Goal: Communication & Community: Answer question/provide support

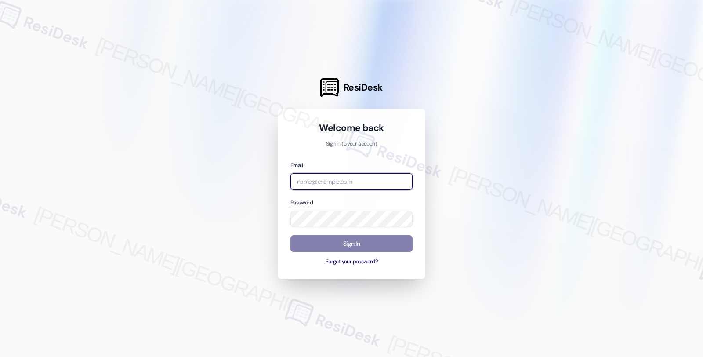
click at [310, 184] on input "email" at bounding box center [351, 181] width 122 height 17
type input "[EMAIL_ADDRESS][PERSON_NAME][DOMAIN_NAME]"
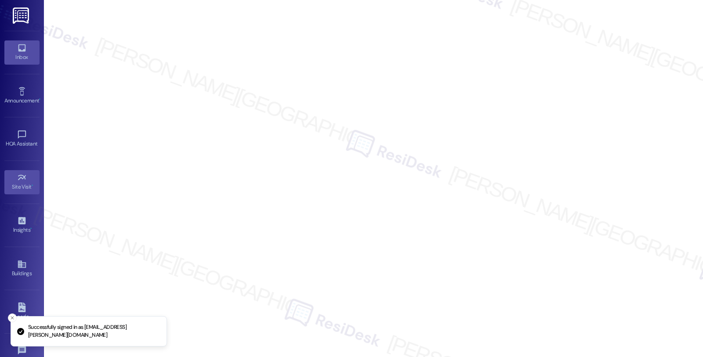
click at [14, 58] on div "Inbox" at bounding box center [22, 57] width 44 height 9
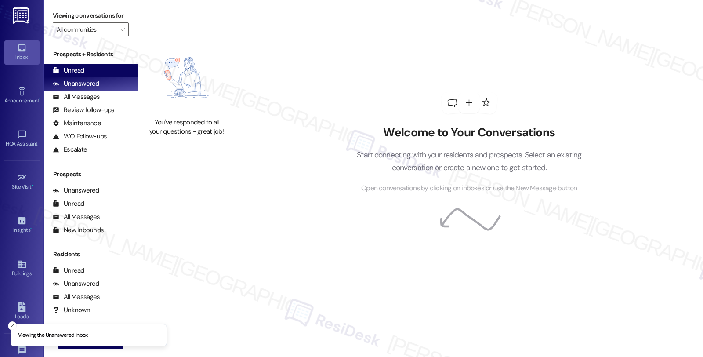
click at [75, 75] on div "Unread" at bounding box center [69, 70] width 32 height 9
